Goal: Task Accomplishment & Management: Manage account settings

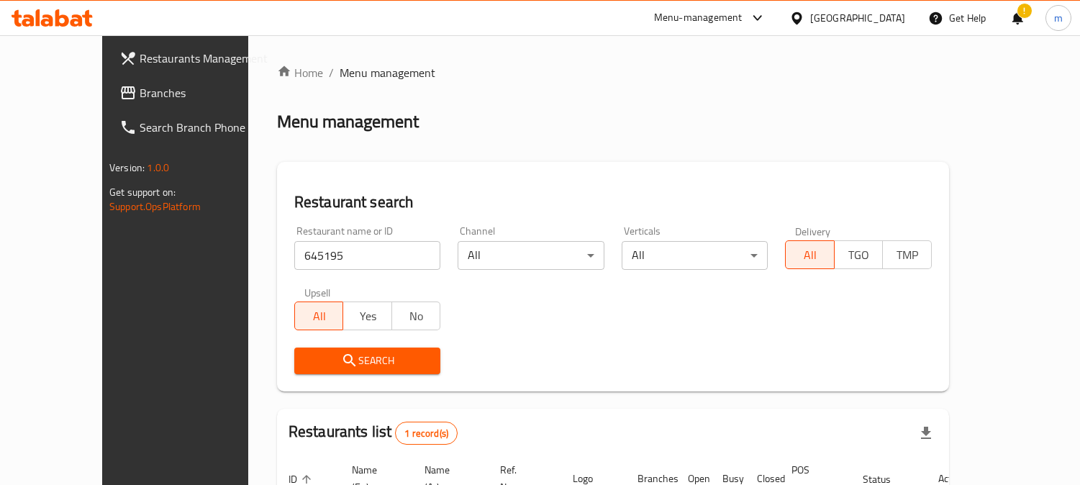
scroll to position [128, 0]
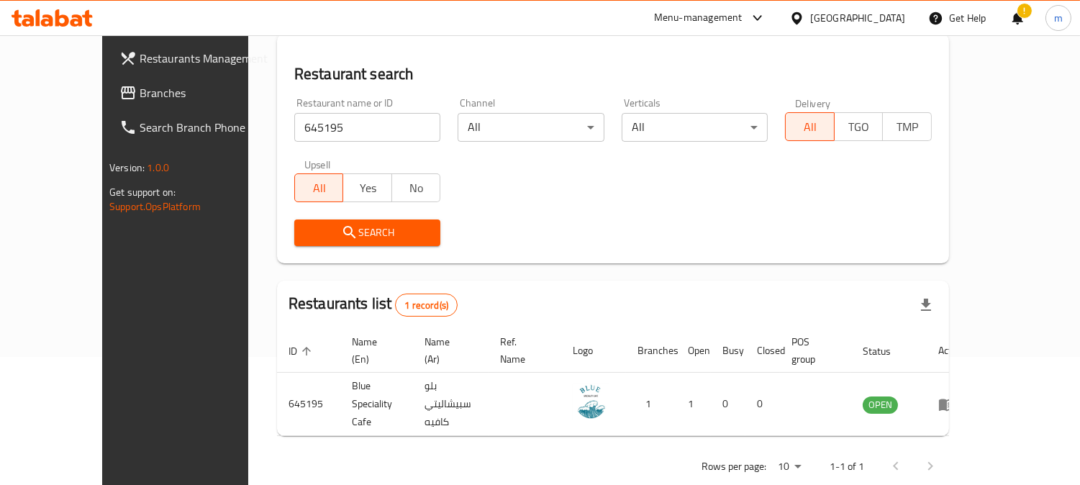
click at [1015, 17] on div "!" at bounding box center [1018, 18] width 16 height 35
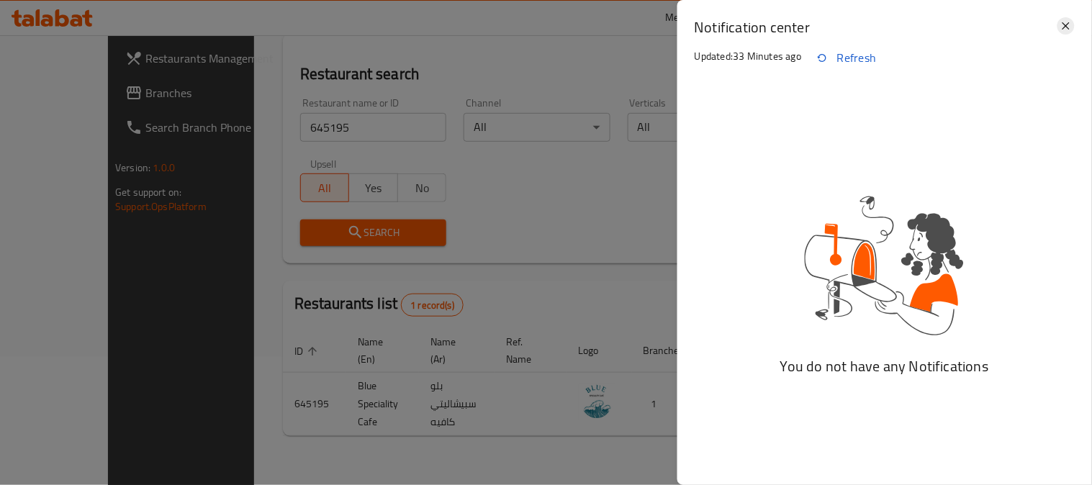
click at [1070, 19] on icon at bounding box center [1065, 25] width 17 height 17
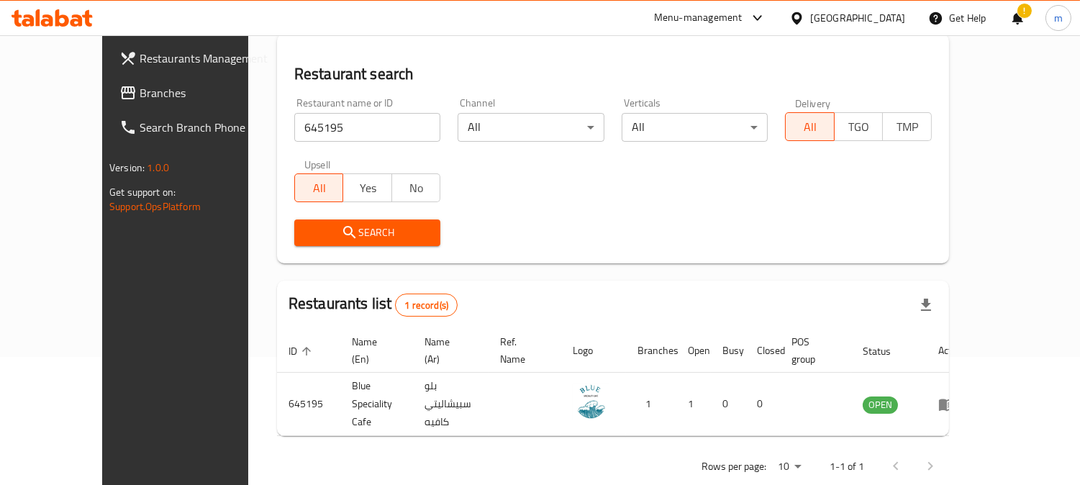
drag, startPoint x: 837, startPoint y: 12, endPoint x: 836, endPoint y: 33, distance: 21.6
click at [836, 12] on div "[GEOGRAPHIC_DATA]" at bounding box center [857, 18] width 95 height 16
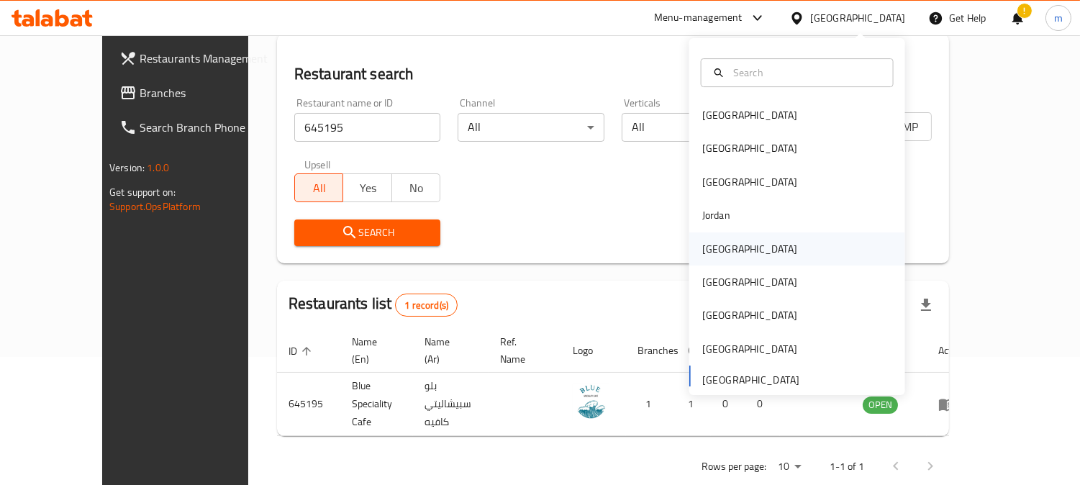
click at [749, 254] on div "[GEOGRAPHIC_DATA]" at bounding box center [797, 248] width 216 height 33
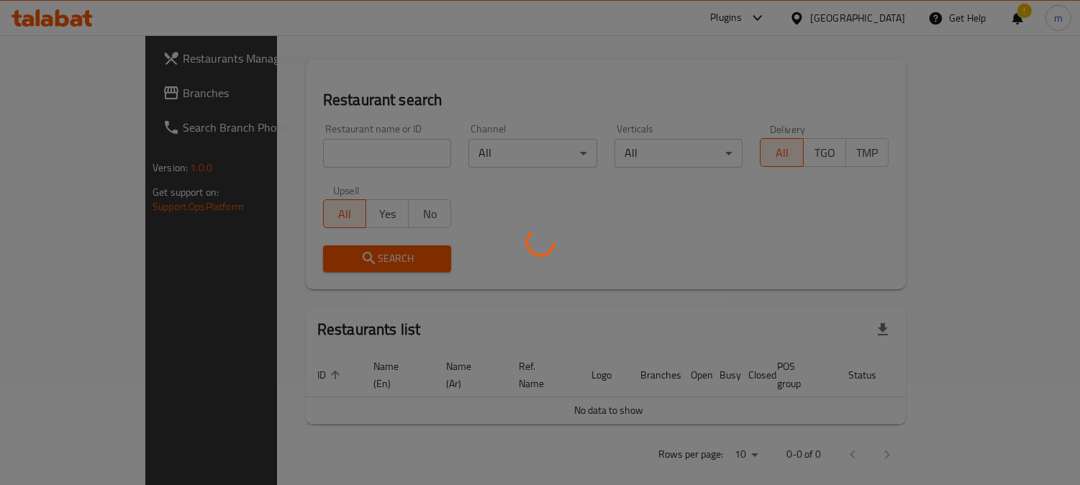
scroll to position [128, 0]
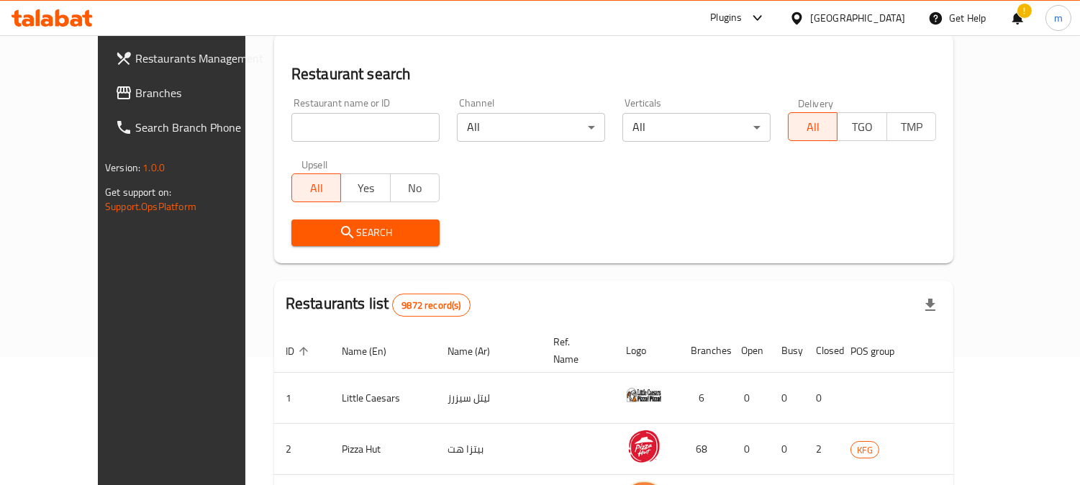
click at [135, 96] on span "Branches" at bounding box center [201, 92] width 132 height 17
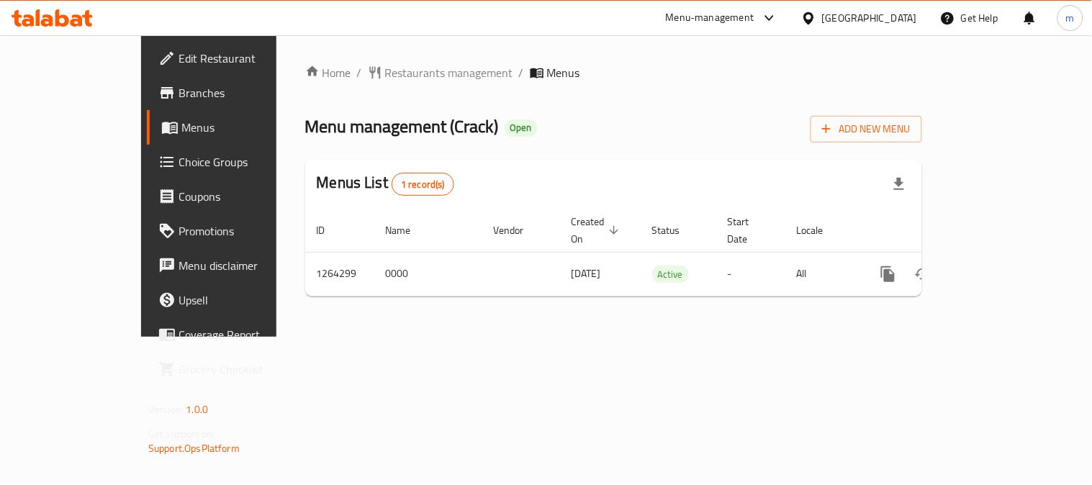
click at [178, 169] on span "Choice Groups" at bounding box center [244, 161] width 133 height 17
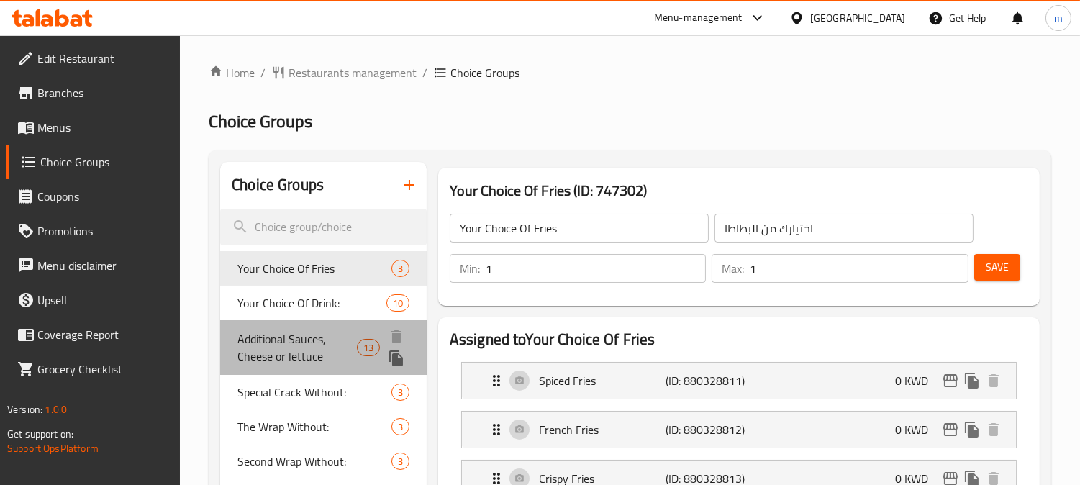
click at [314, 347] on span "Additional Sauces, Cheese or lettuce" at bounding box center [296, 347] width 119 height 35
type input "Additional Sauces, Cheese or lettuce"
type input "صوص اضافي, جبنة او خس"
type input "0"
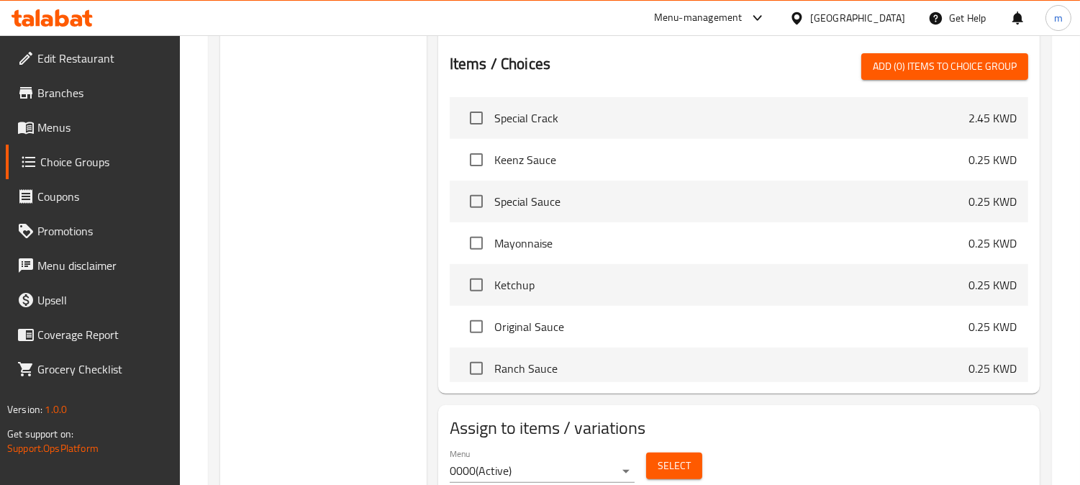
scroll to position [399, 0]
